Goal: Navigation & Orientation: Find specific page/section

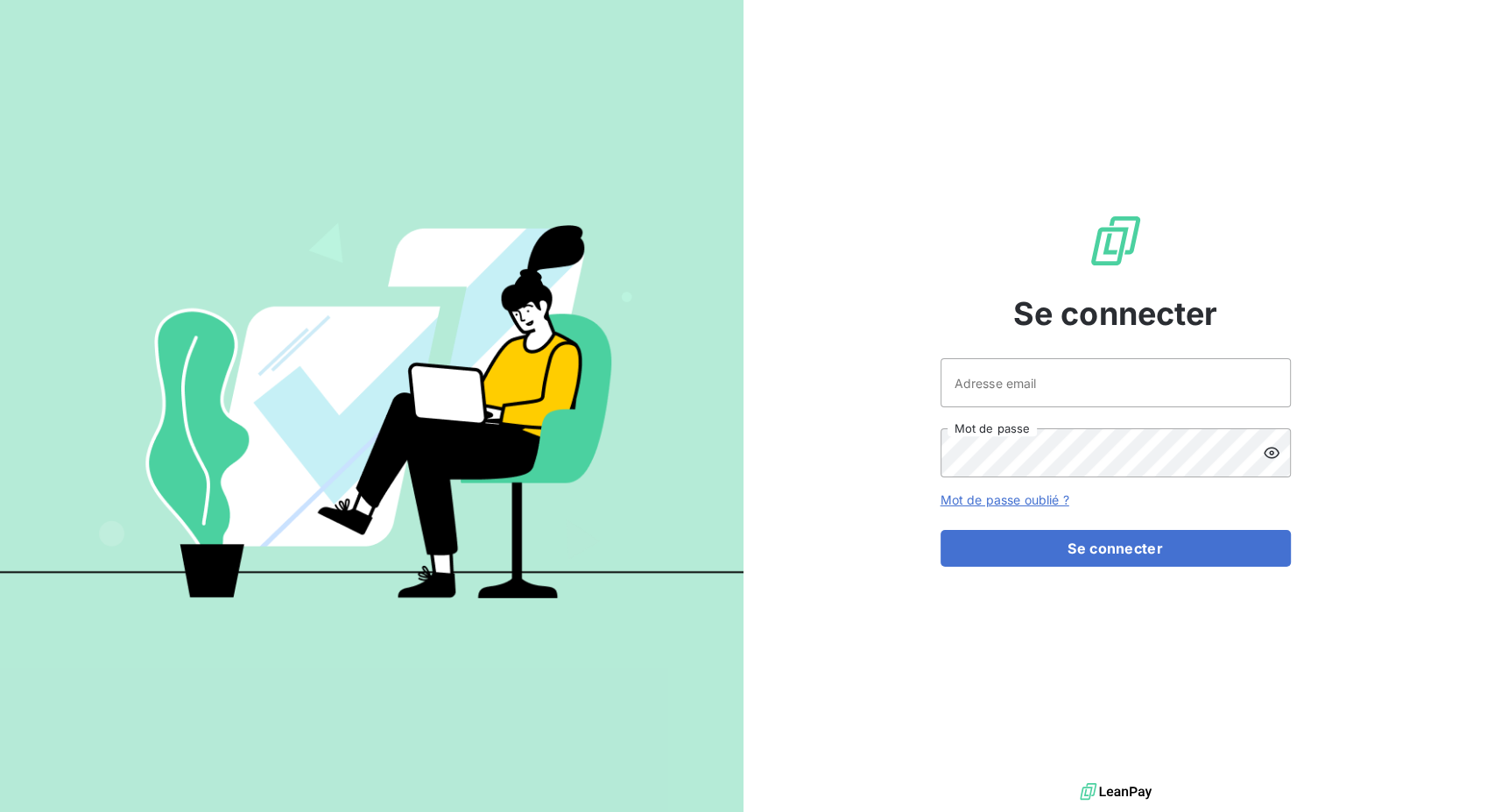
click at [0, 811] on div at bounding box center [0, 812] width 0 height 0
click at [1091, 380] on input "Adresse email" at bounding box center [1116, 383] width 350 height 49
type input "[EMAIL_ADDRESS][DOMAIN_NAME]"
click at [1187, 490] on form "[EMAIL_ADDRESS][DOMAIN_NAME] Adresse email Mot de passe Mot de passe oublié ? S…" at bounding box center [1116, 462] width 350 height 208
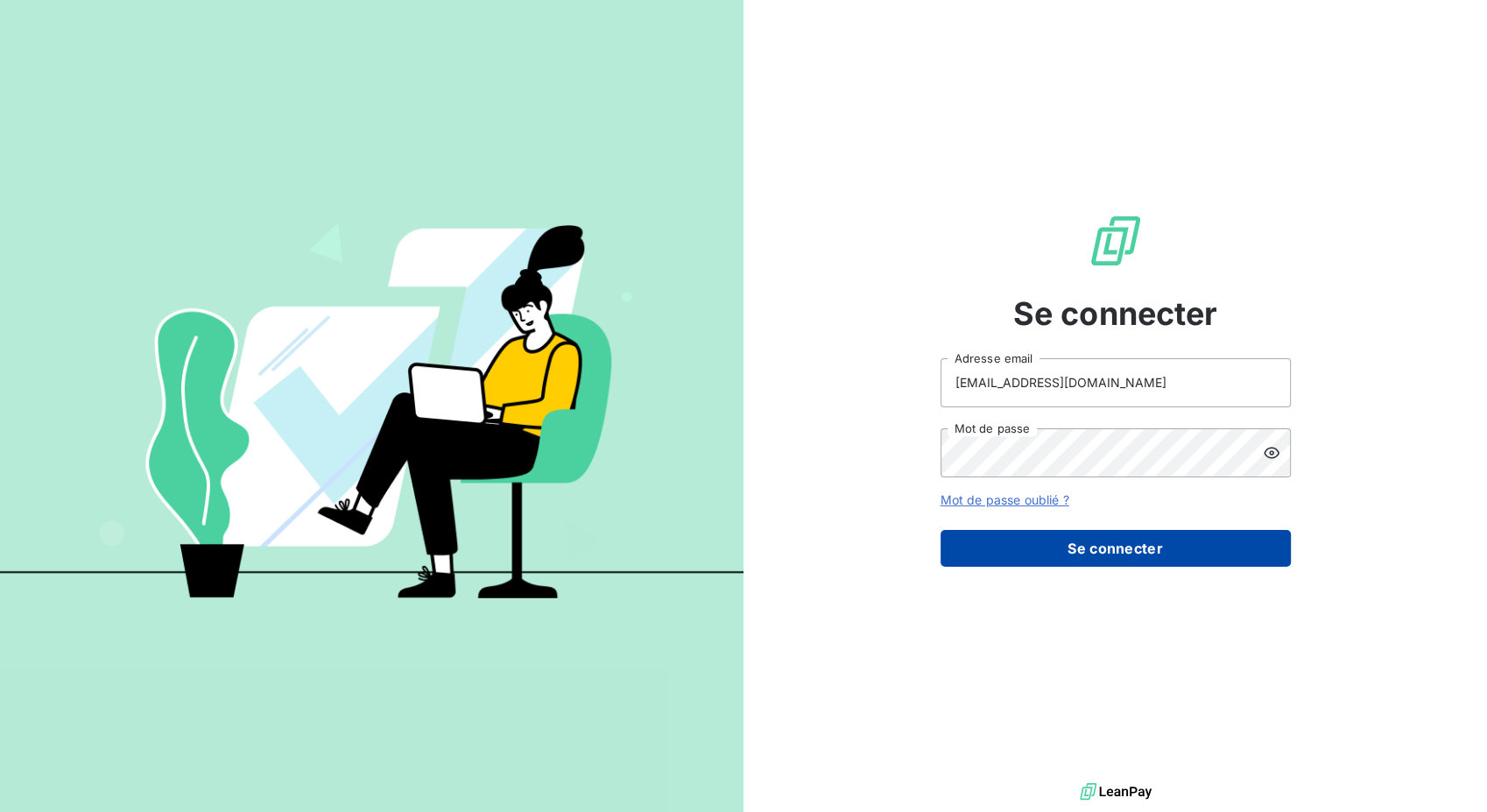
click at [1110, 556] on button "Se connecter" at bounding box center [1116, 548] width 350 height 37
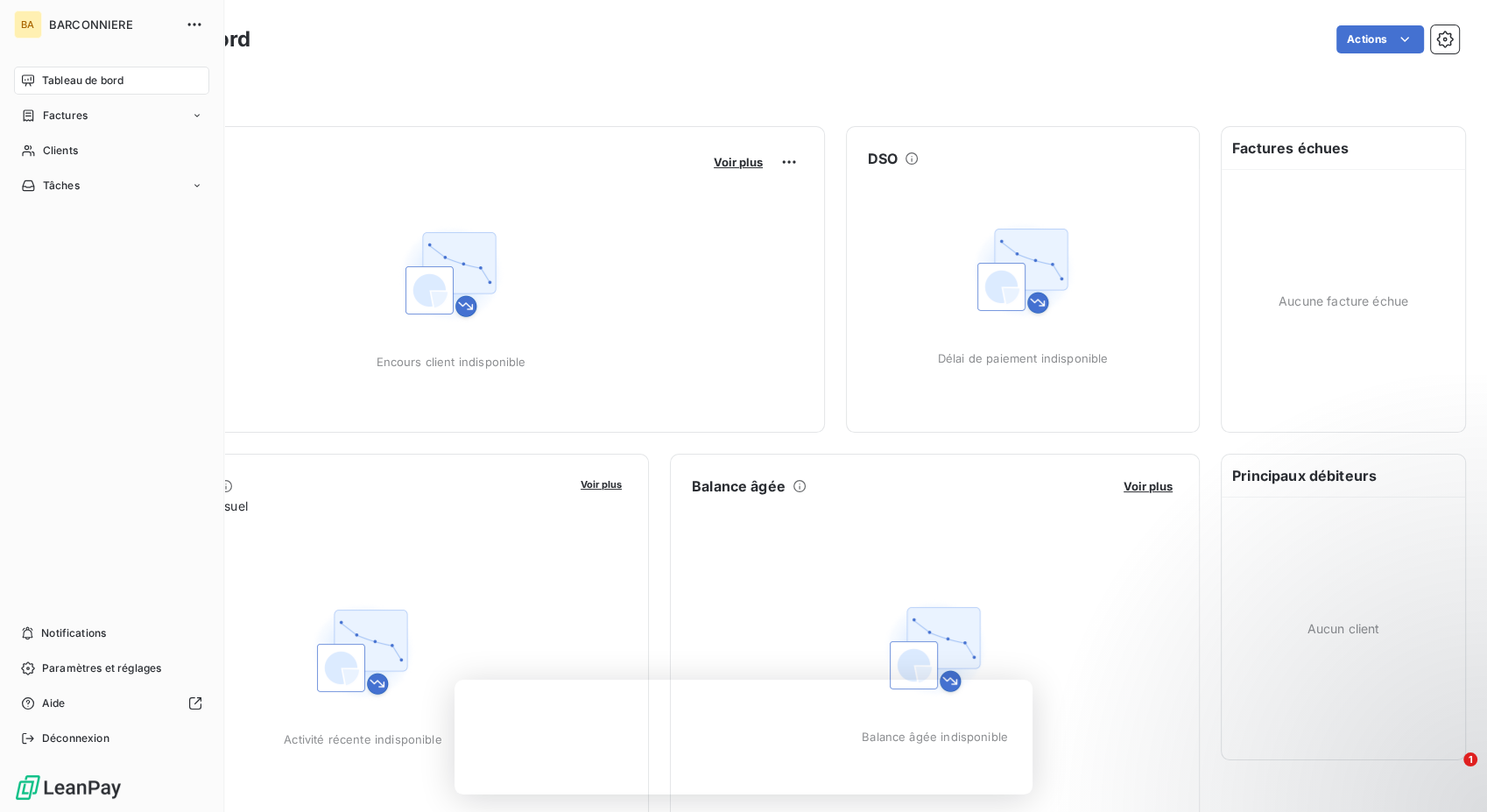
click at [38, 80] on div "Tableau de bord" at bounding box center [112, 80] width 195 height 28
click at [63, 159] on div "Clients" at bounding box center [112, 150] width 195 height 28
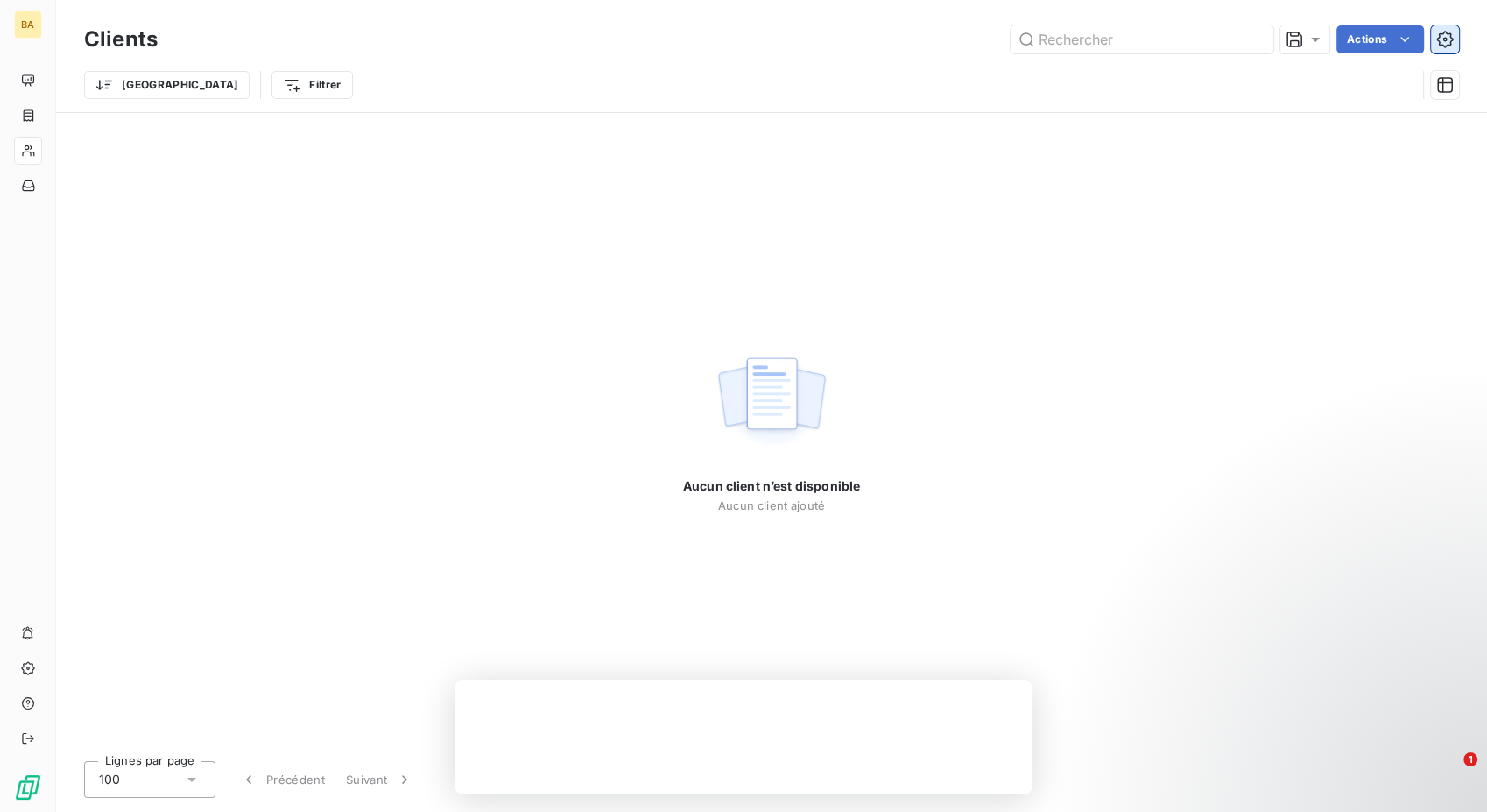
click at [1450, 43] on icon "button" at bounding box center [1445, 39] width 17 height 17
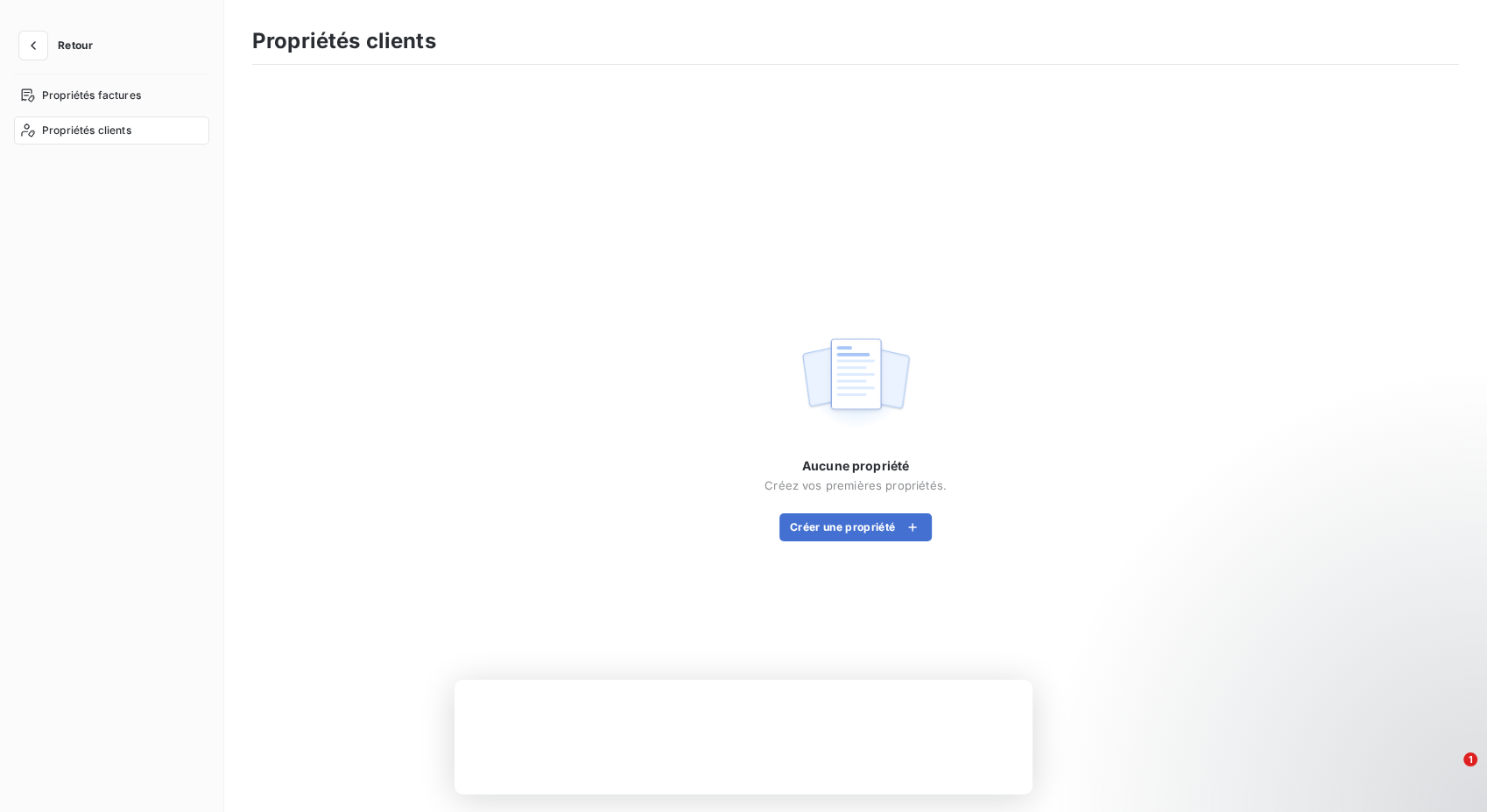
click at [50, 39] on button "Retour" at bounding box center [60, 45] width 93 height 28
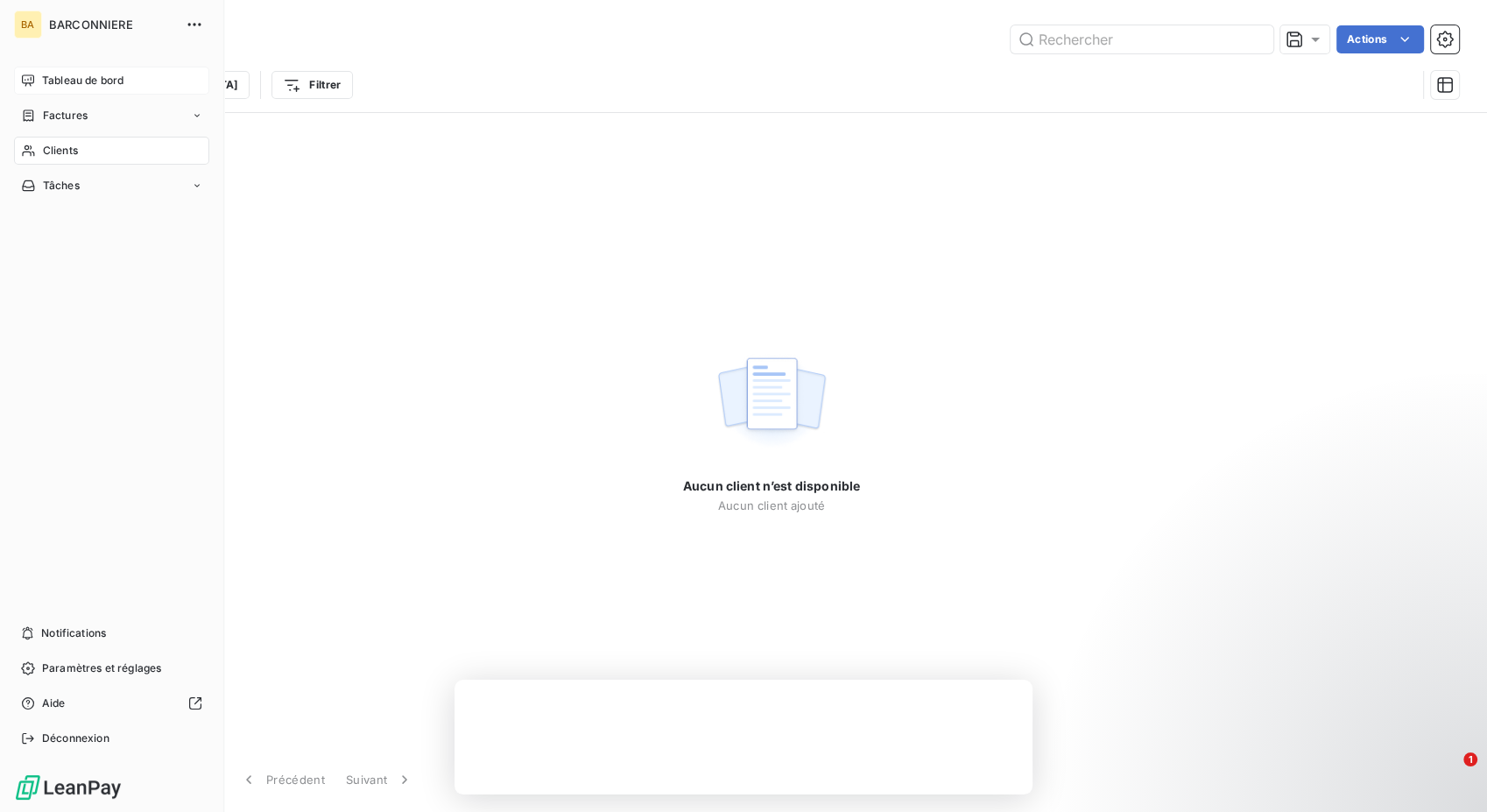
click at [60, 85] on span "Tableau de bord" at bounding box center [83, 80] width 81 height 15
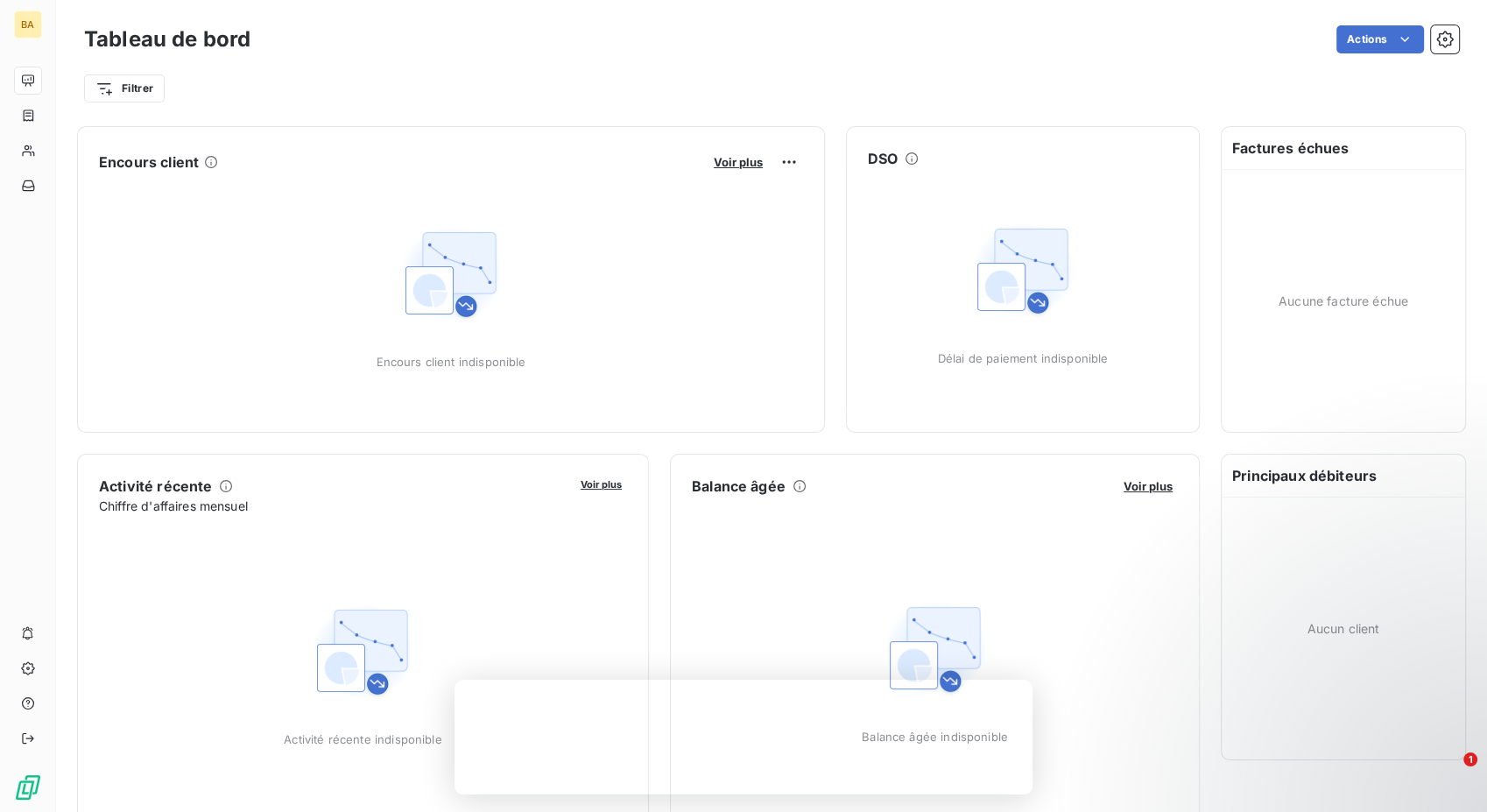
click at [487, 306] on img at bounding box center [451, 274] width 112 height 112
click at [483, 308] on img at bounding box center [451, 274] width 112 height 112
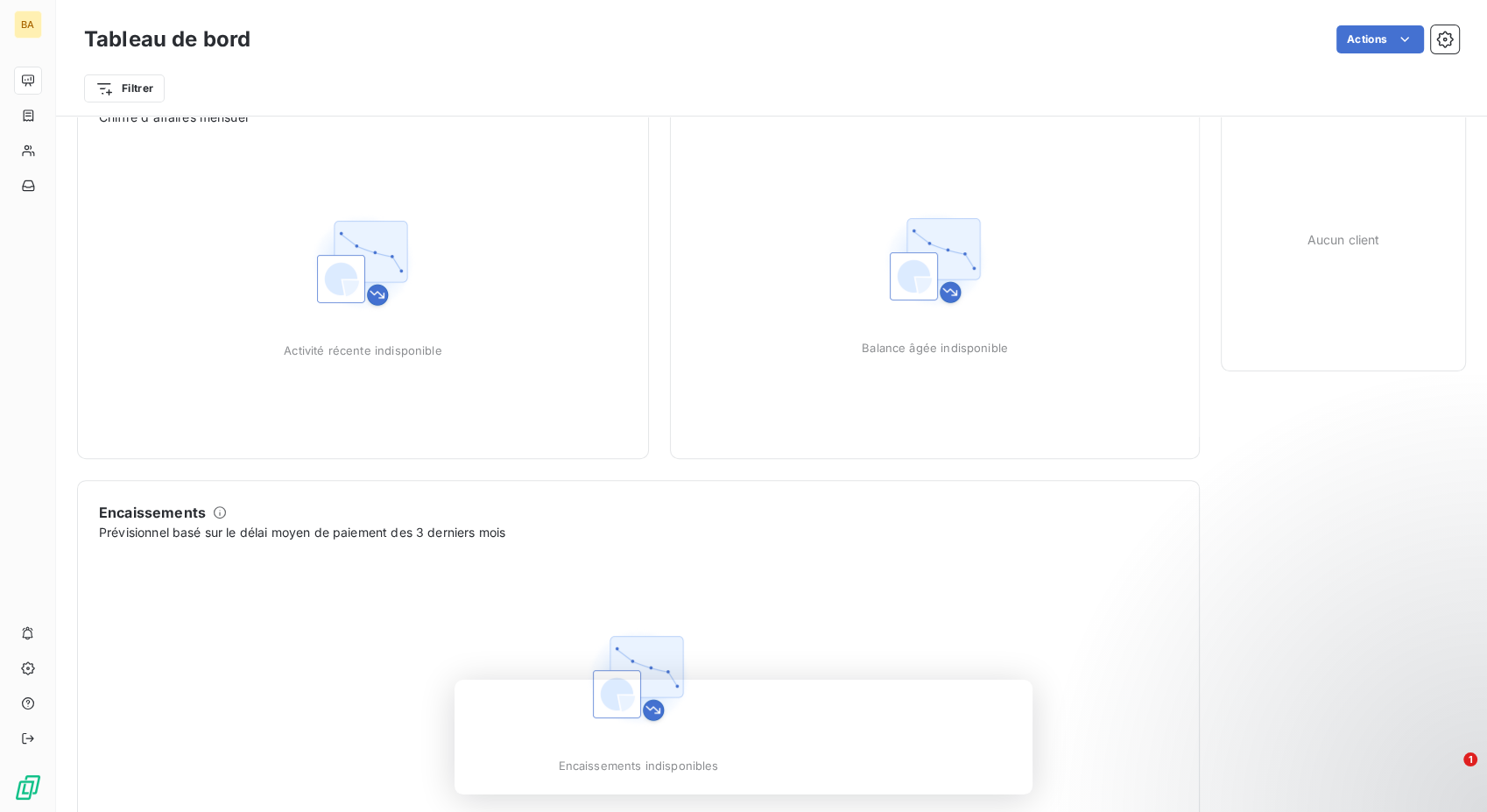
click at [418, 295] on div "Activité récente indisponible" at bounding box center [363, 281] width 158 height 151
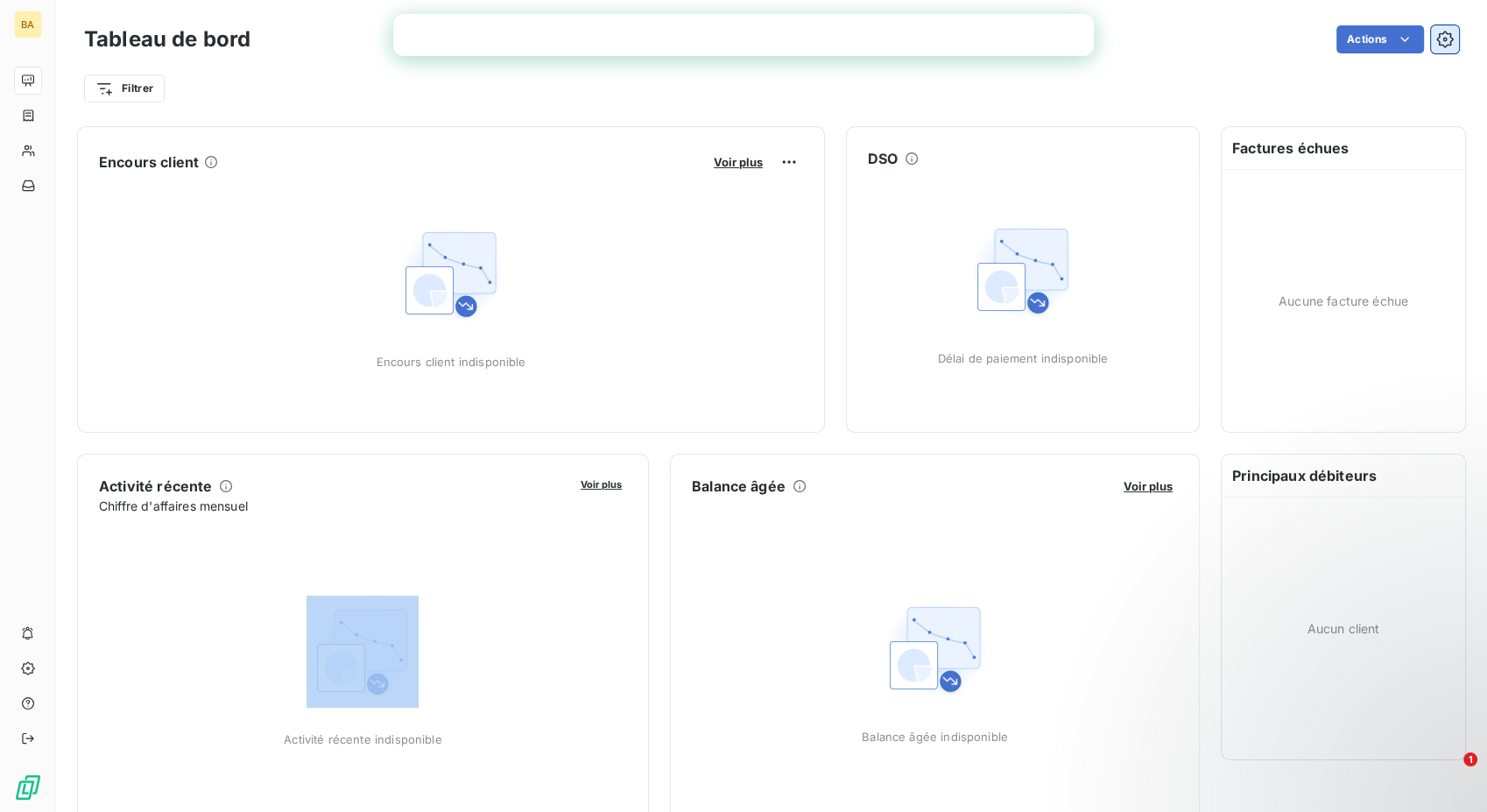
click at [1431, 40] on button "button" at bounding box center [1445, 39] width 28 height 28
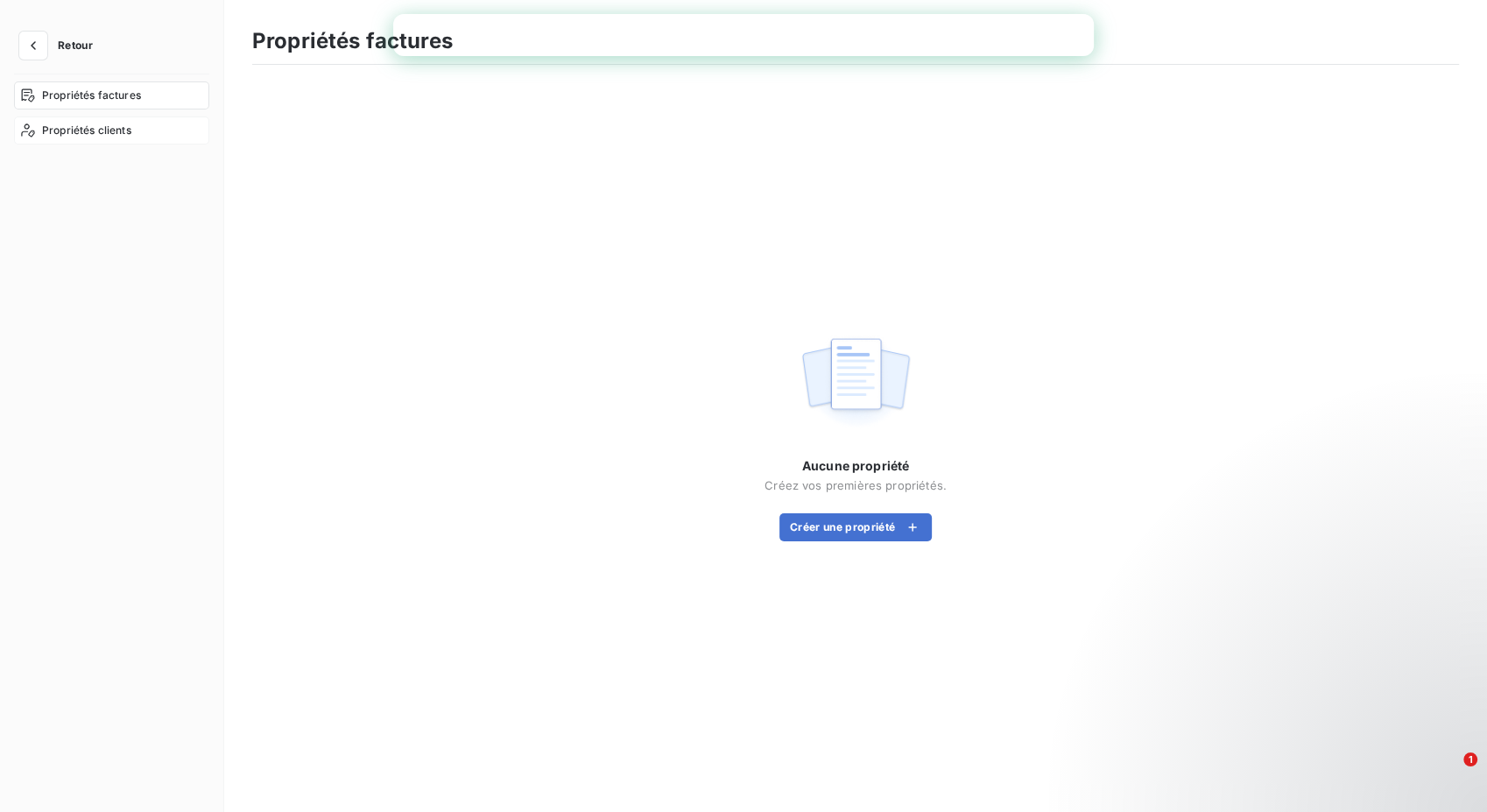
click at [76, 125] on span "Propriétés clients" at bounding box center [87, 130] width 89 height 15
click at [27, 35] on button "button" at bounding box center [32, 45] width 28 height 28
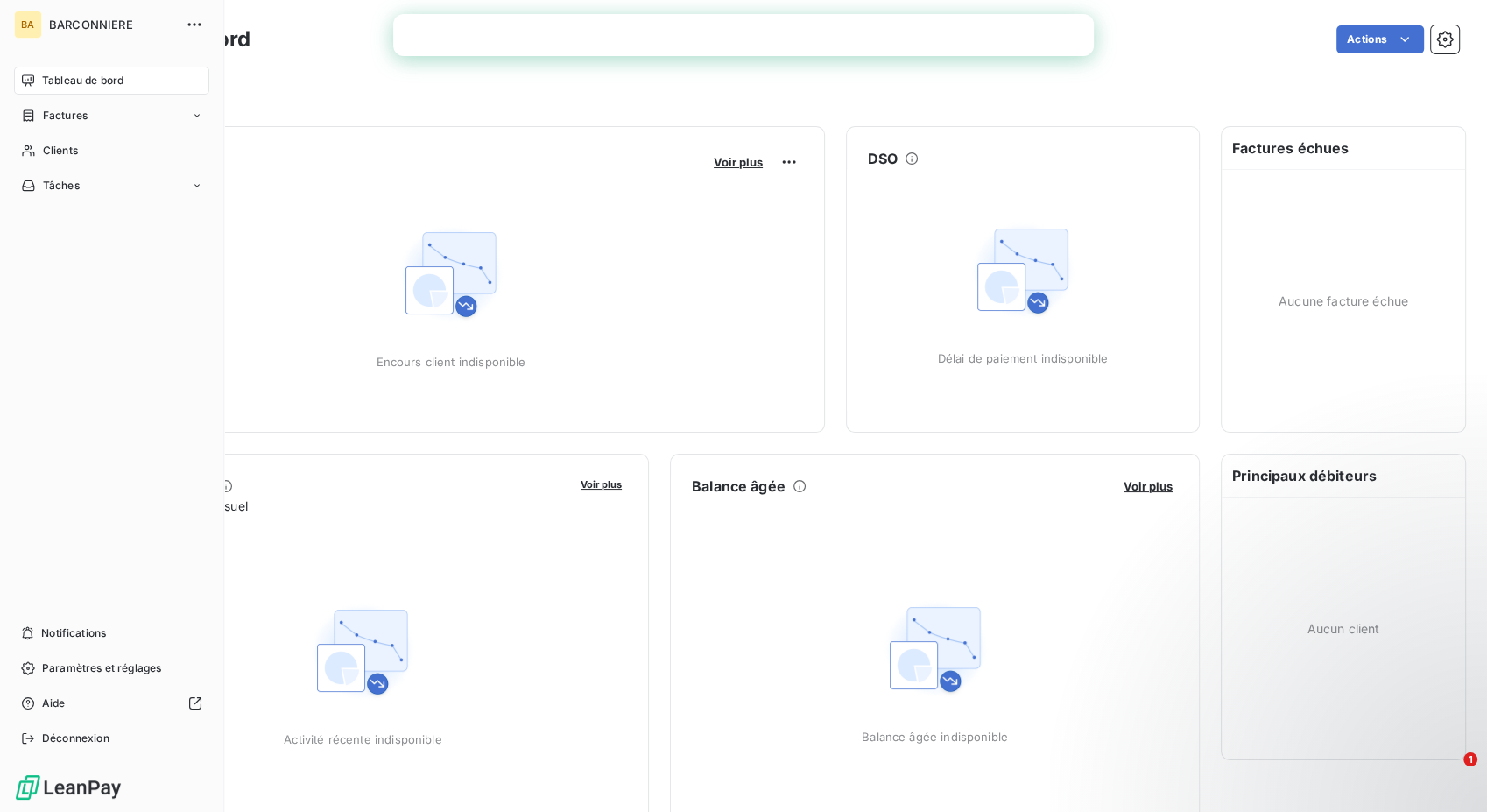
click at [82, 786] on img at bounding box center [69, 787] width 108 height 28
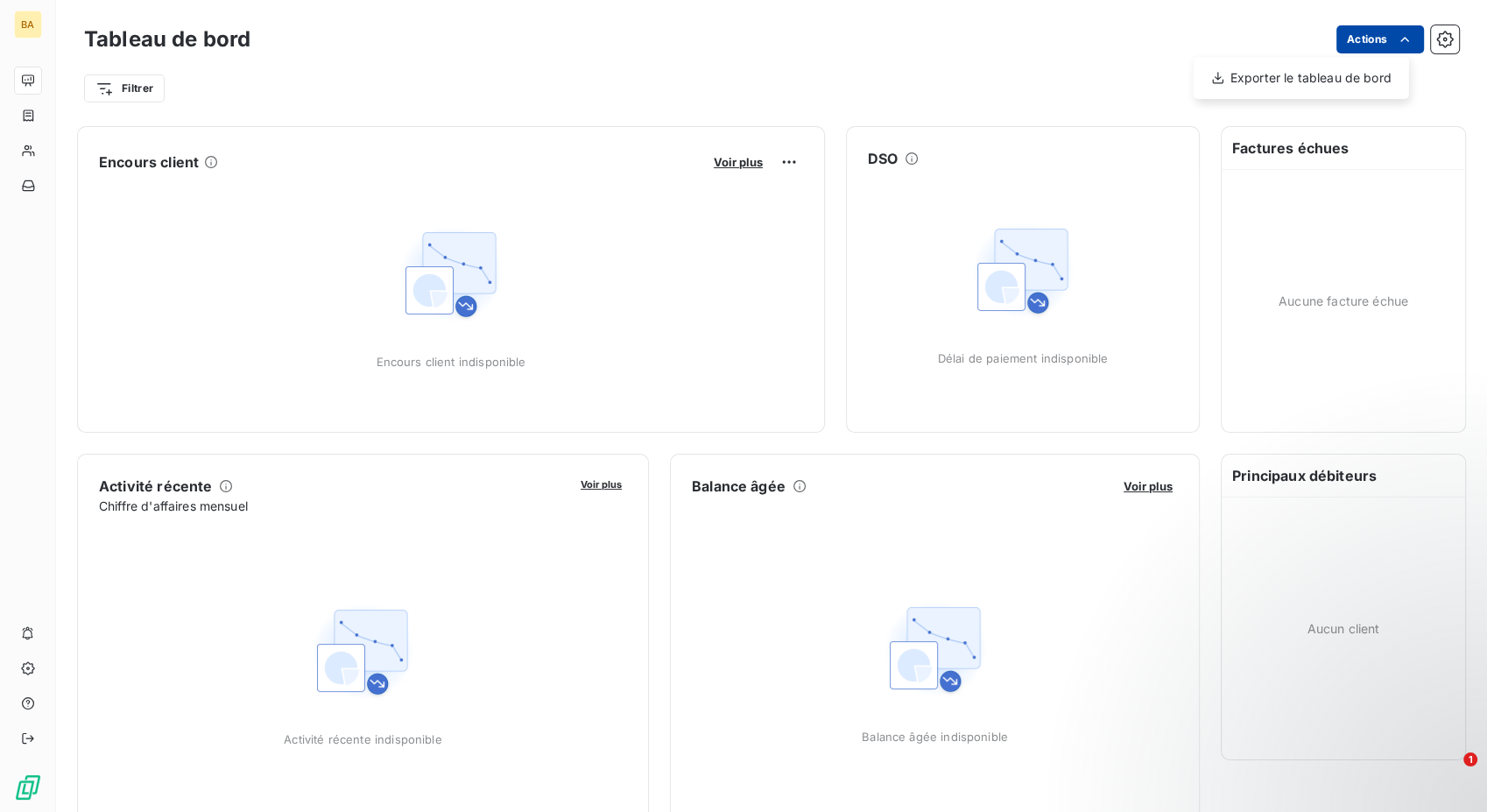
click at [1373, 34] on html "BA Tableau de bord Actions Exporter le tableau de bord Filtrer Encours client V…" at bounding box center [744, 406] width 1487 height 812
click at [1431, 44] on html "BA Tableau de bord Actions Exporter le tableau de bord Filtrer Encours client V…" at bounding box center [744, 406] width 1487 height 812
click at [1436, 44] on icon "button" at bounding box center [1445, 39] width 17 height 17
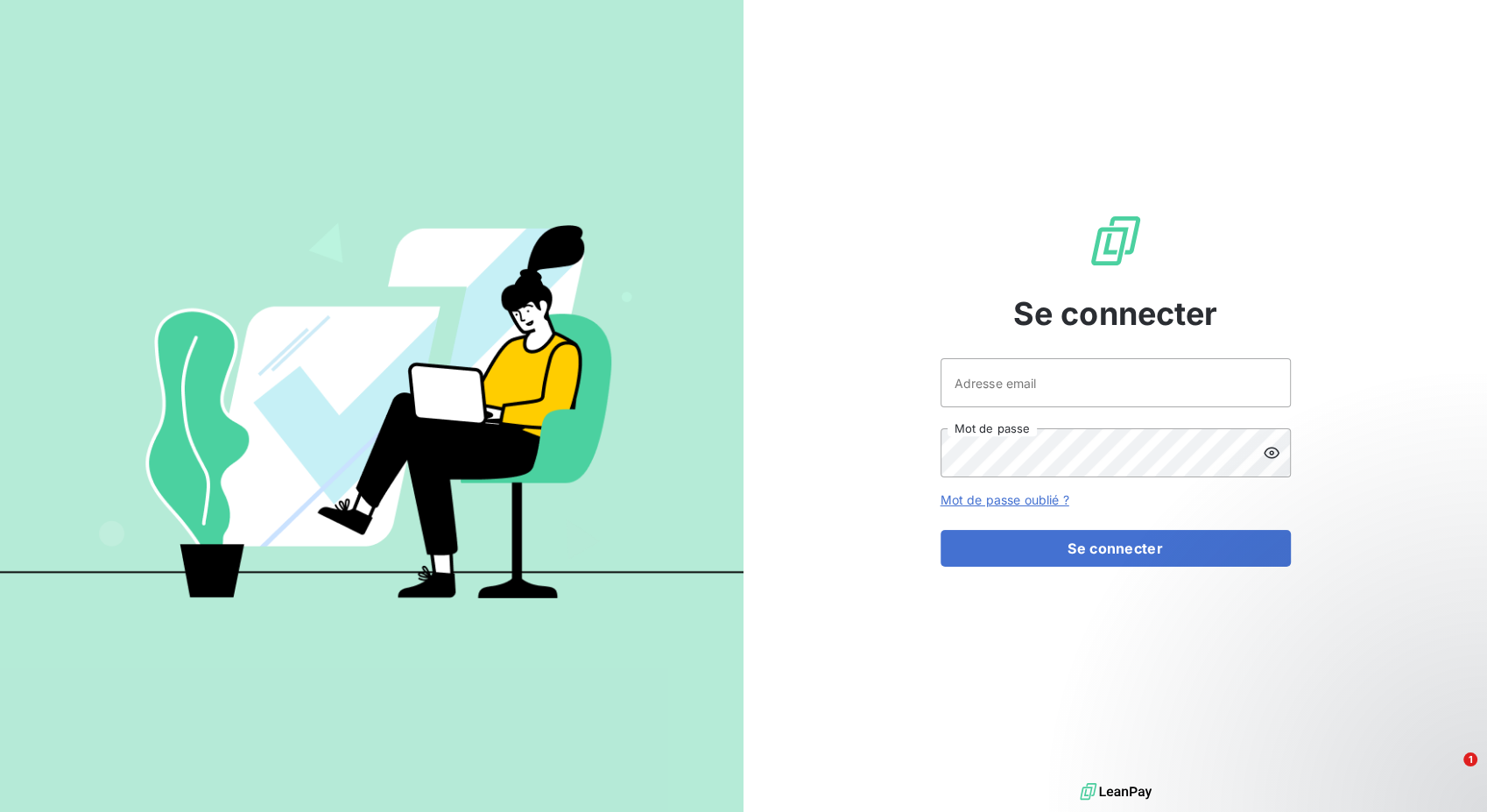
click at [0, 811] on div at bounding box center [0, 812] width 0 height 0
type input "[EMAIL_ADDRESS][DOMAIN_NAME]"
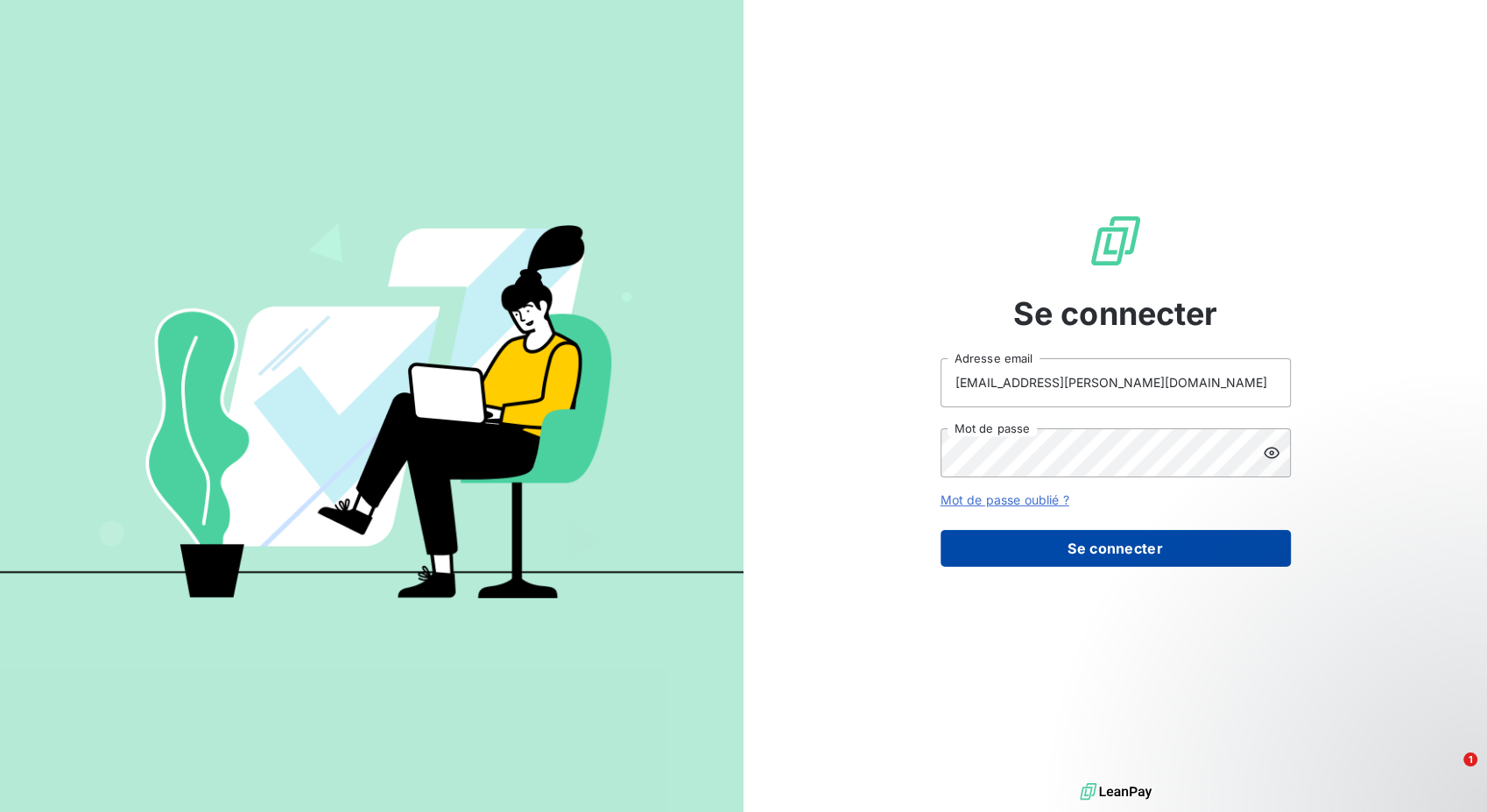
click at [1068, 547] on button "Se connecter" at bounding box center [1116, 548] width 350 height 37
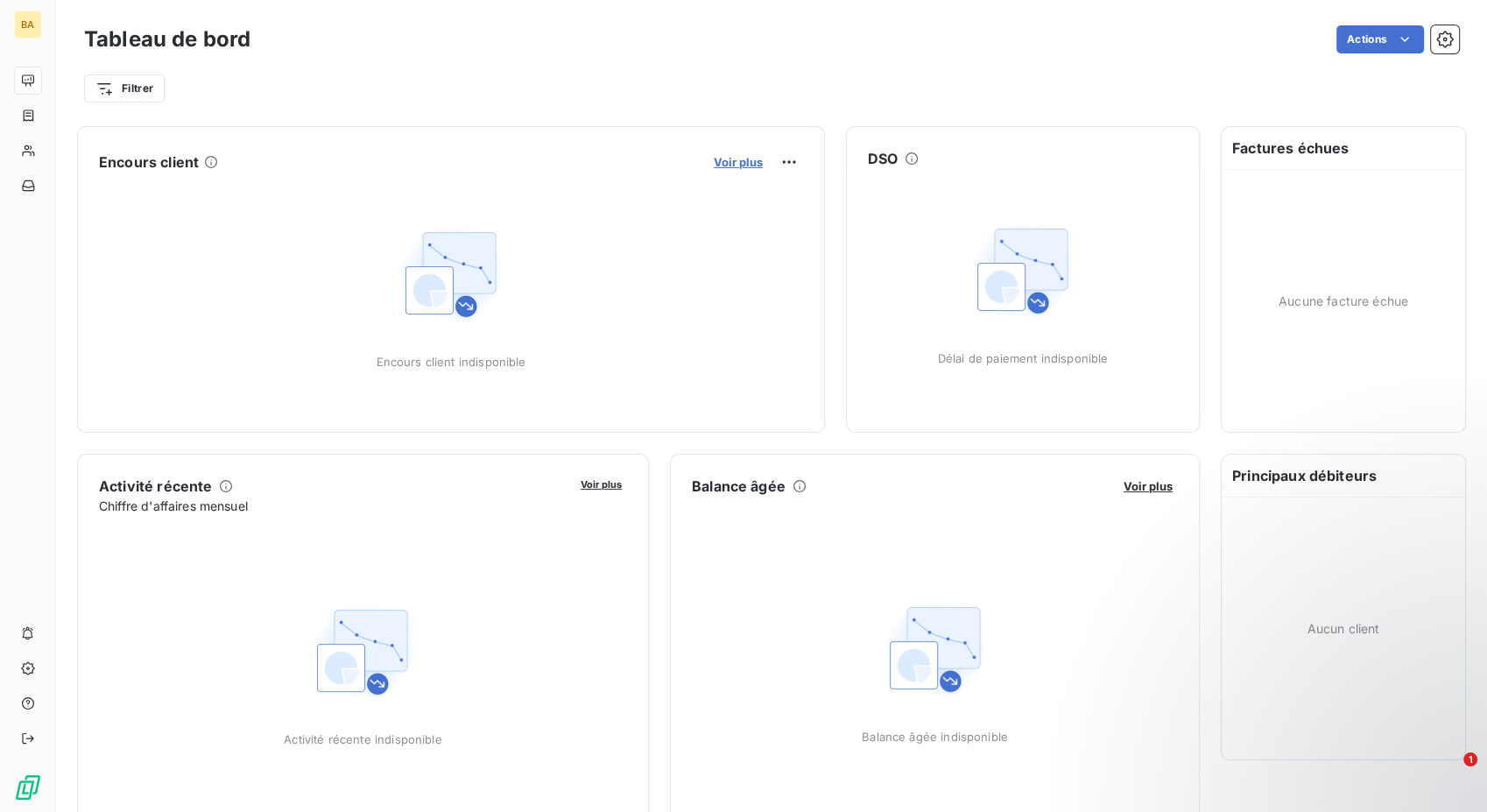
click at [727, 158] on span "Voir plus" at bounding box center [738, 162] width 49 height 14
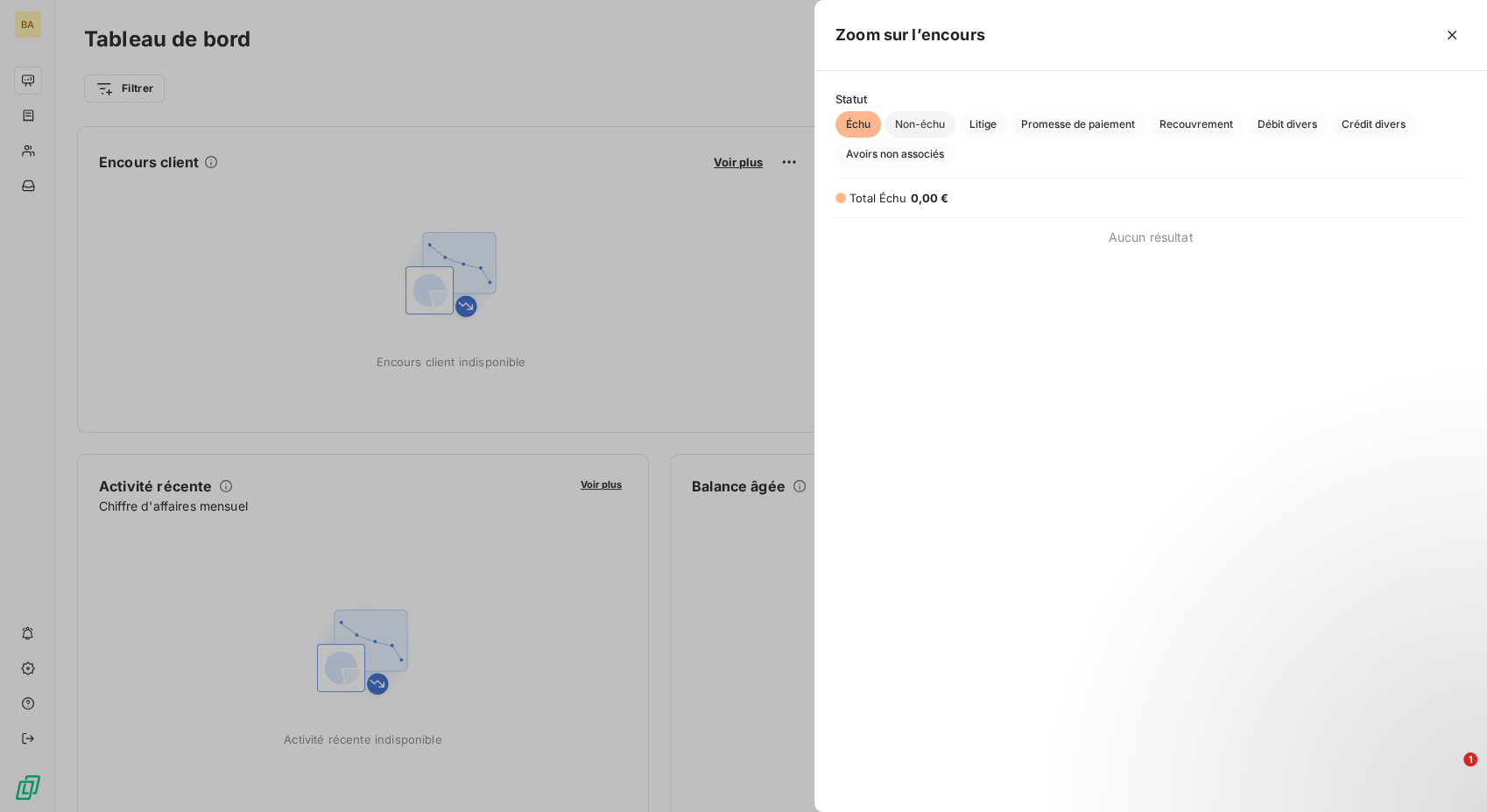
click at [935, 125] on span "Non-échu" at bounding box center [920, 124] width 71 height 26
click at [977, 126] on span "Litige" at bounding box center [983, 124] width 48 height 26
click at [1030, 129] on span "Promesse de paiement" at bounding box center [1078, 124] width 135 height 26
